Goal: Check status: Check status

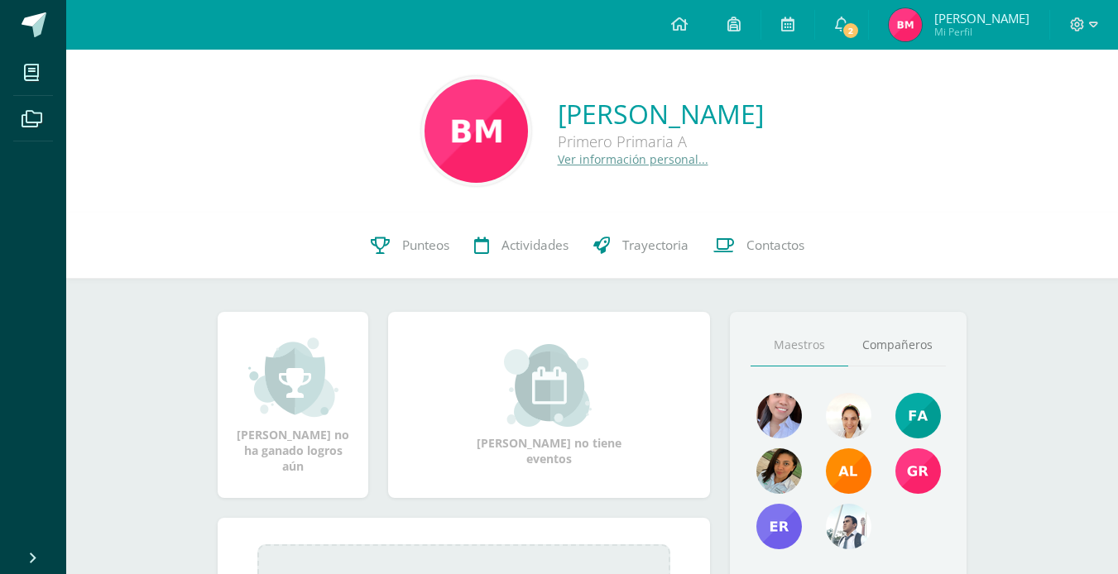
click at [860, 26] on span "2" at bounding box center [851, 31] width 18 height 18
click at [1073, 343] on div "[PERSON_NAME] Primero Primaria A Ver información personal... 0 [PERSON_NAME] 18…" at bounding box center [592, 492] width 1052 height 885
click at [402, 239] on span "Punteos" at bounding box center [425, 245] width 47 height 17
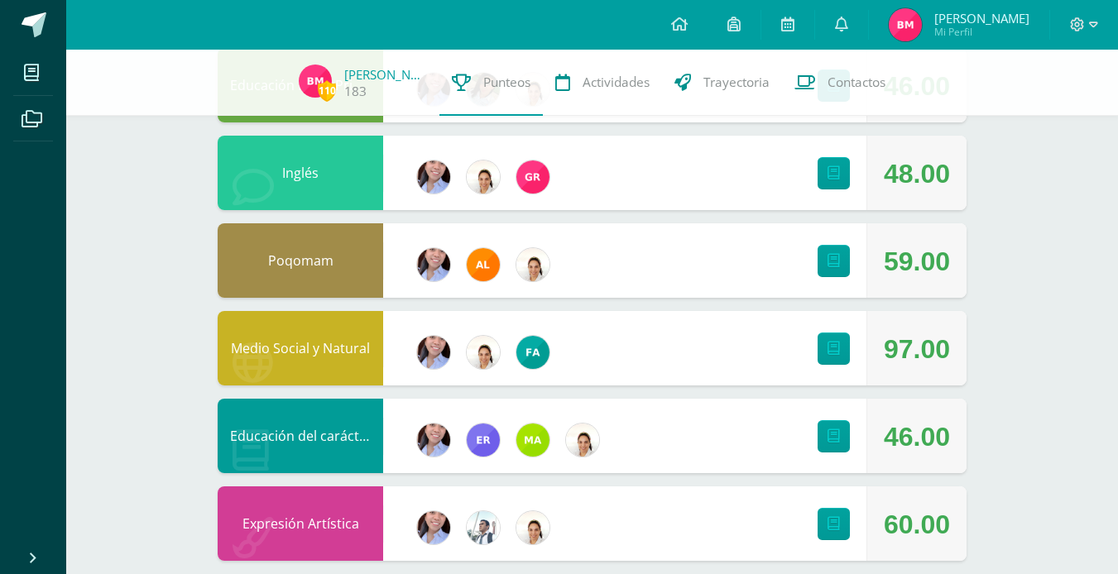
scroll to position [583, 0]
